Goal: Find contact information: Find contact information

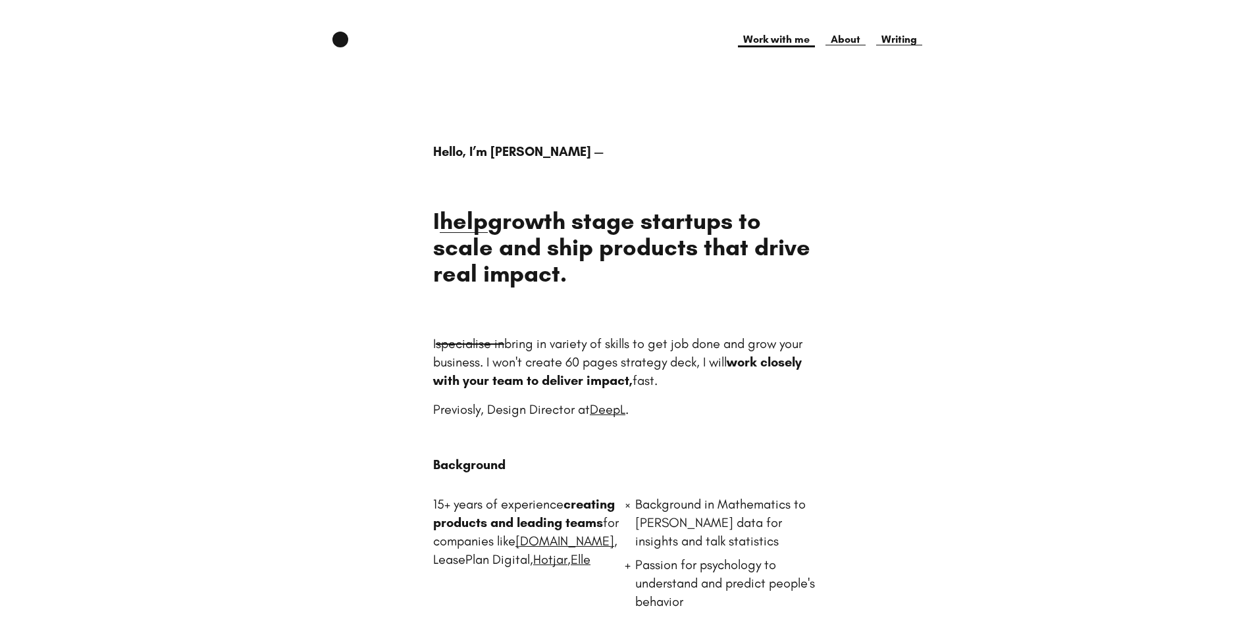
click at [795, 41] on link "Work with me" at bounding box center [776, 40] width 77 height 16
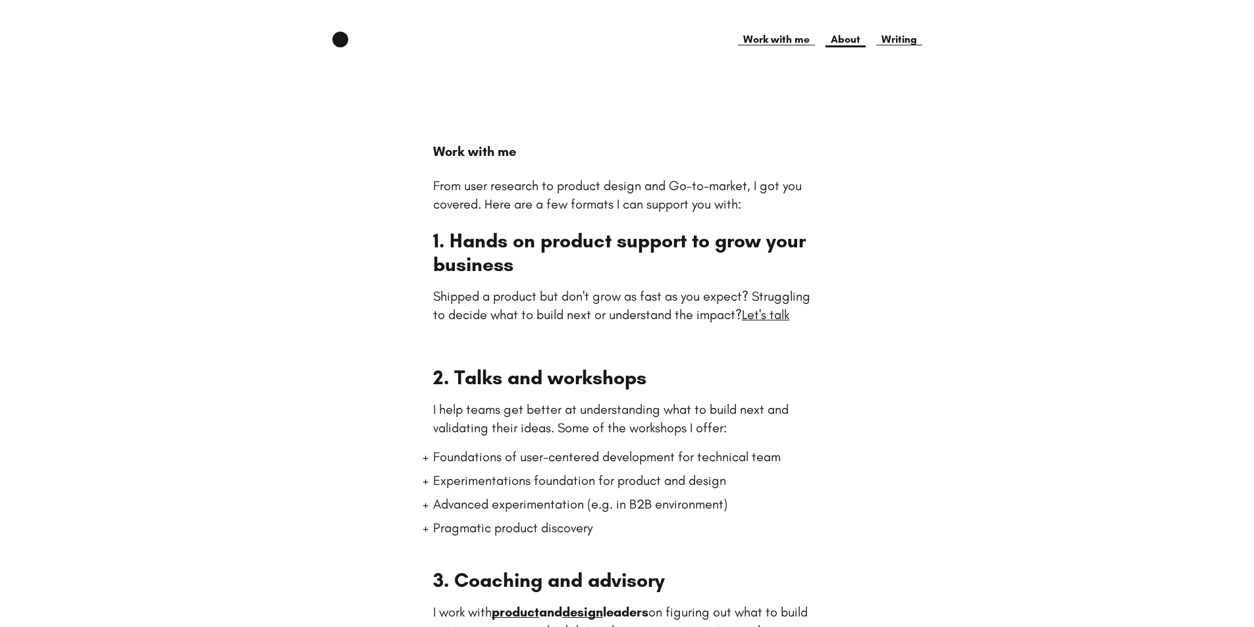
click at [854, 36] on link "About" at bounding box center [846, 40] width 40 height 16
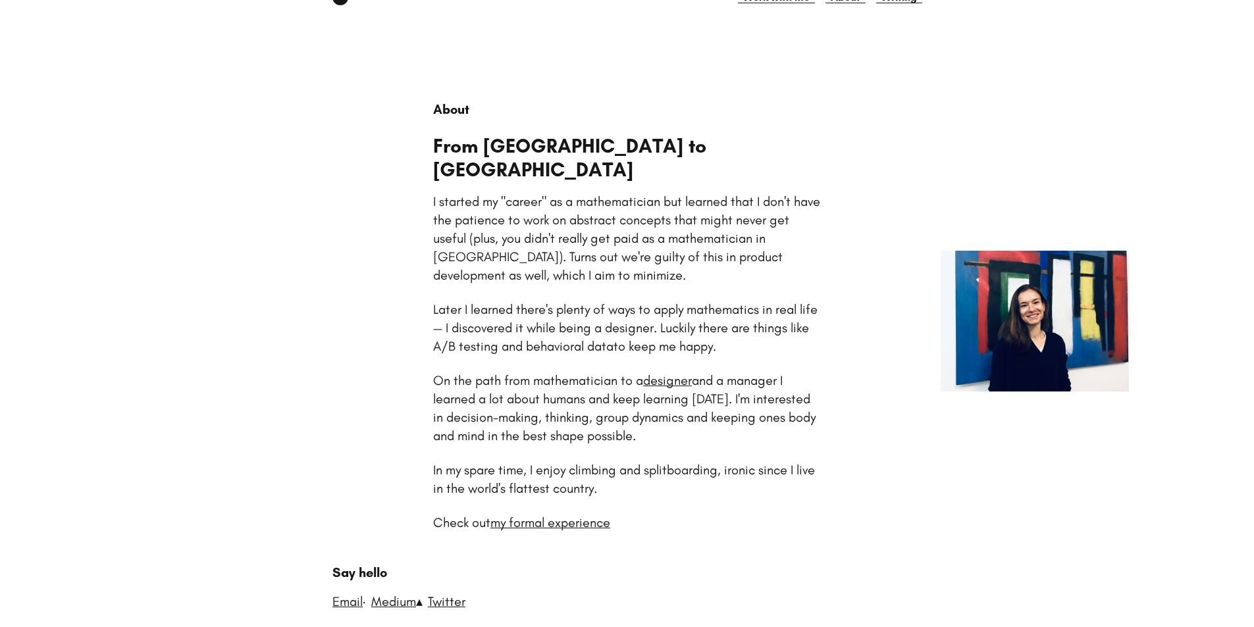
scroll to position [65, 0]
